Goal: Transaction & Acquisition: Download file/media

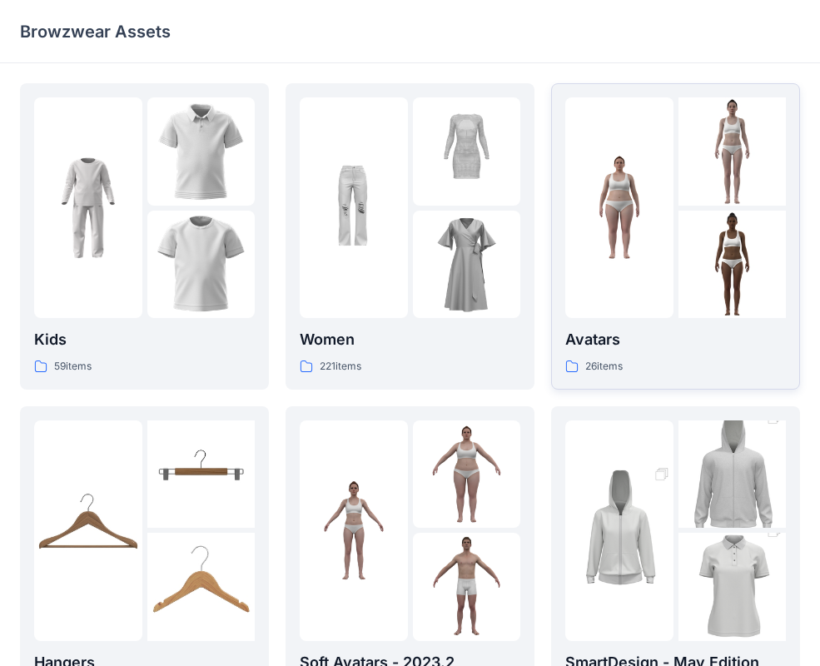
click at [726, 281] on div at bounding box center [733, 265] width 108 height 108
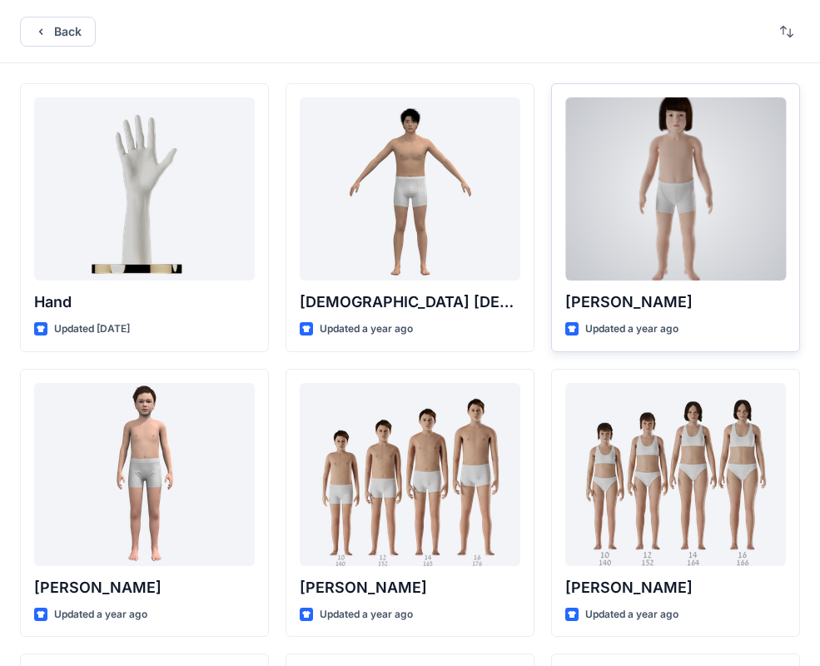
click at [705, 209] on div at bounding box center [675, 188] width 221 height 183
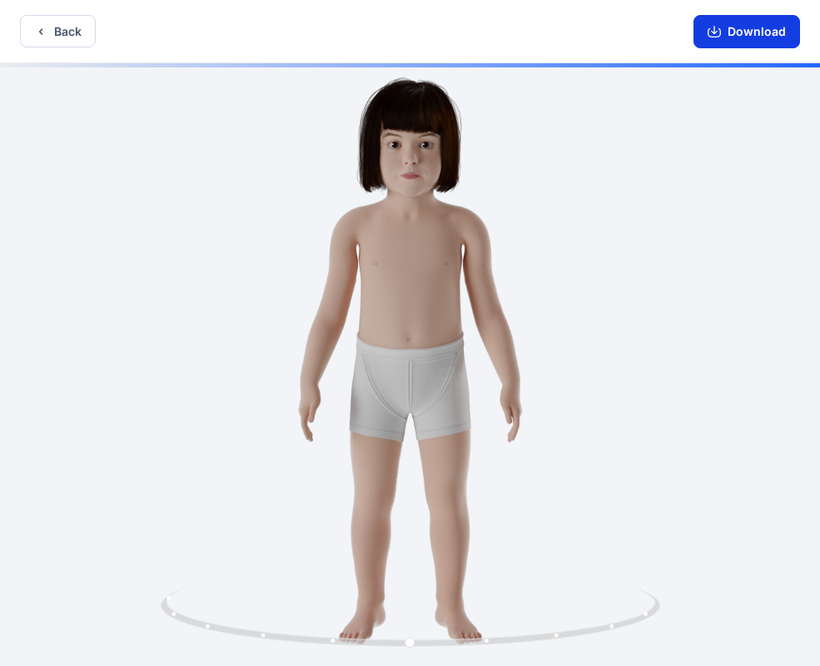
click at [739, 24] on button "Download" at bounding box center [747, 31] width 107 height 33
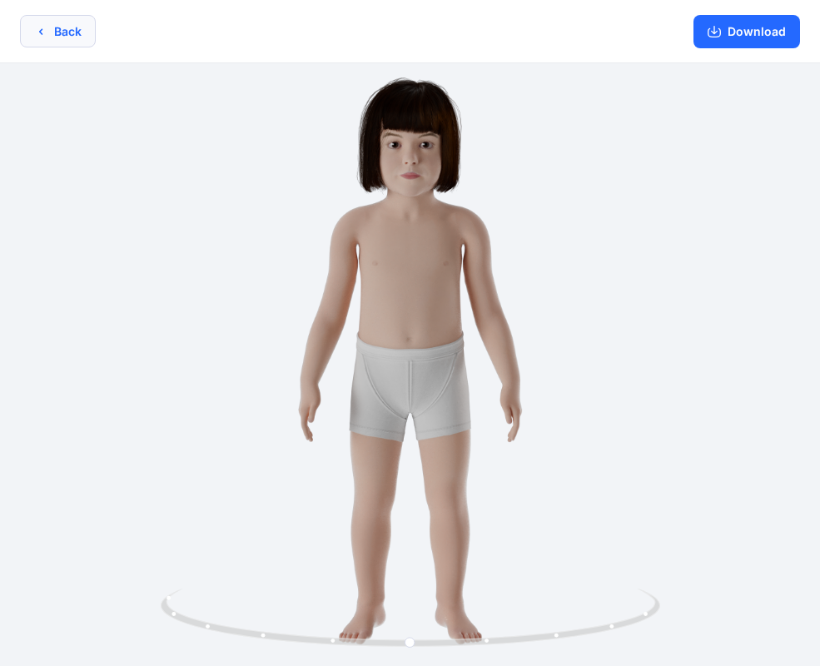
click at [83, 31] on button "Back" at bounding box center [58, 31] width 76 height 32
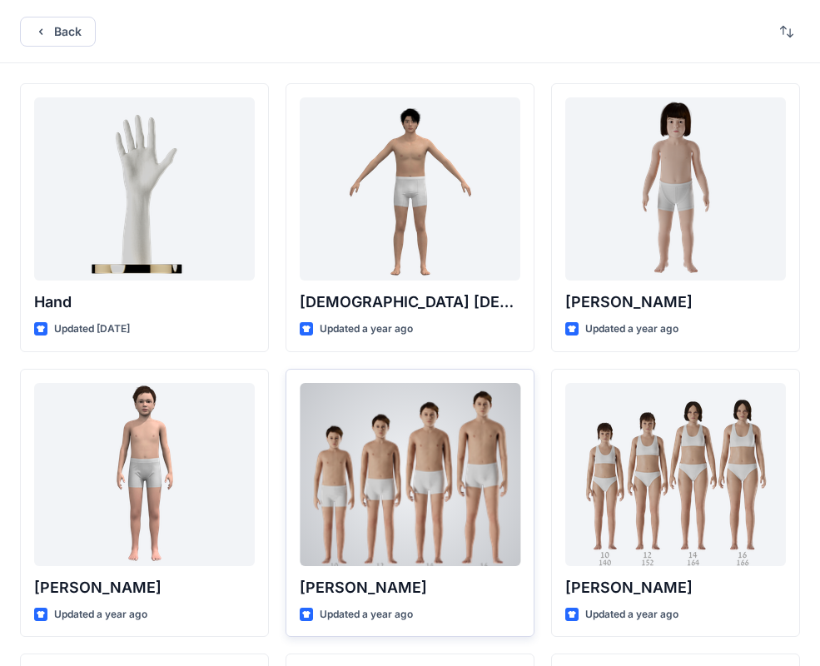
click at [442, 511] on div at bounding box center [410, 474] width 221 height 183
